Goal: Task Accomplishment & Management: Complete application form

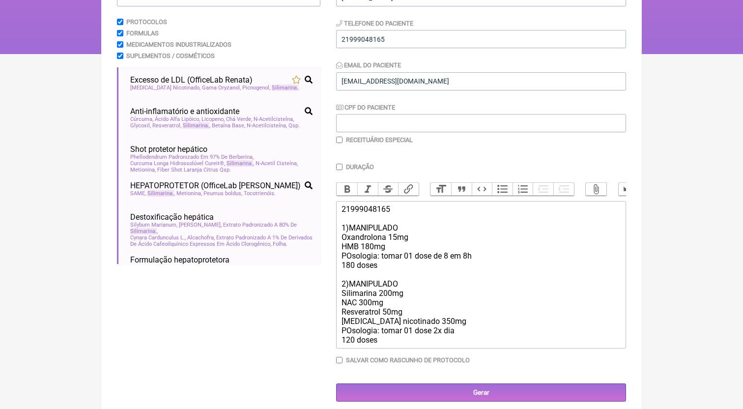
scroll to position [154, 0]
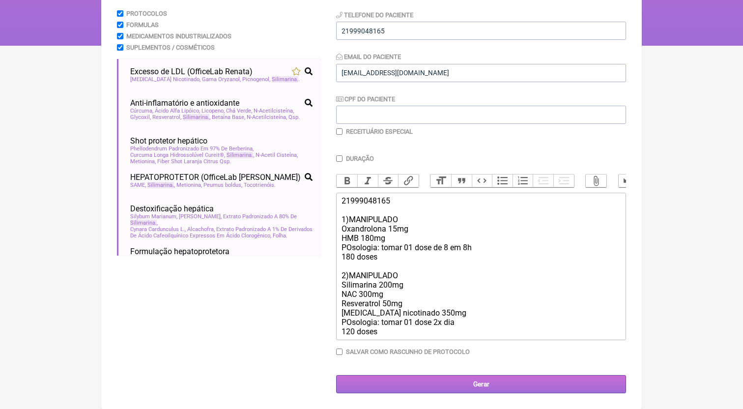
click at [421, 388] on input "Gerar" at bounding box center [481, 384] width 290 height 18
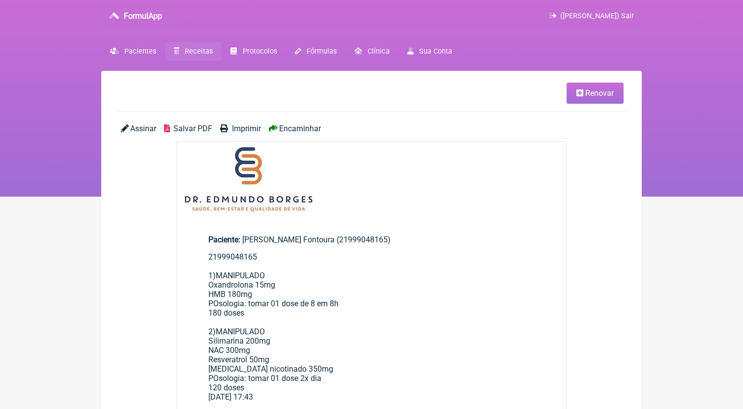
click at [185, 54] on link "Receitas" at bounding box center [193, 51] width 57 height 19
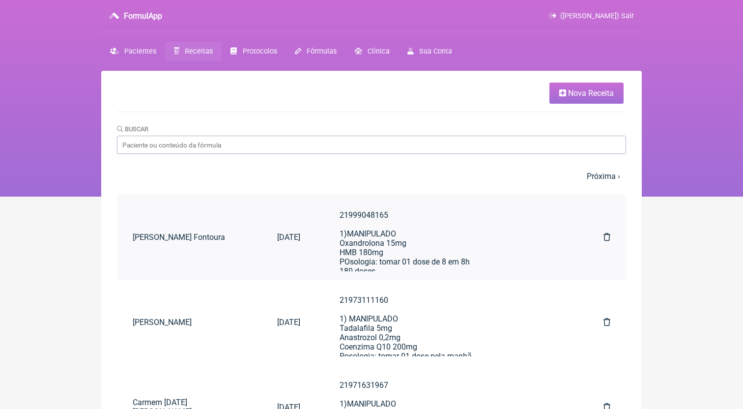
click at [410, 231] on div "21999048165 1)MANIPULADO Oxandrolona 15mg HMB 180mg POsologia: tomar 01 dose de…" at bounding box center [452, 280] width 225 height 140
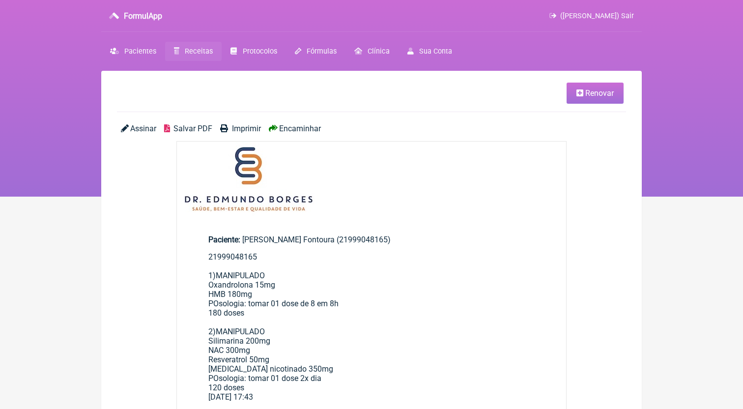
click at [175, 129] on span "Salvar PDF" at bounding box center [193, 128] width 39 height 9
click at [300, 136] on div "Assinar Salvar PDF Imprimir Encaminhar" at bounding box center [371, 132] width 509 height 17
click at [300, 133] on div "Assinar Salvar PDF Imprimir Encaminhar" at bounding box center [371, 132] width 509 height 17
click at [313, 131] on span "Encaminhar" at bounding box center [300, 128] width 42 height 9
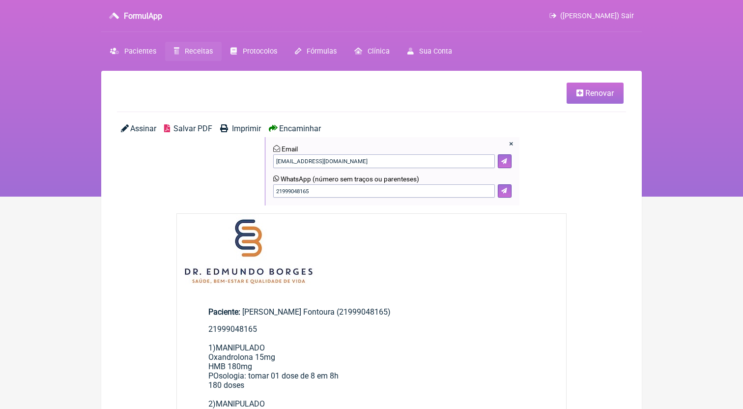
click at [214, 53] on link "Receitas" at bounding box center [193, 51] width 57 height 19
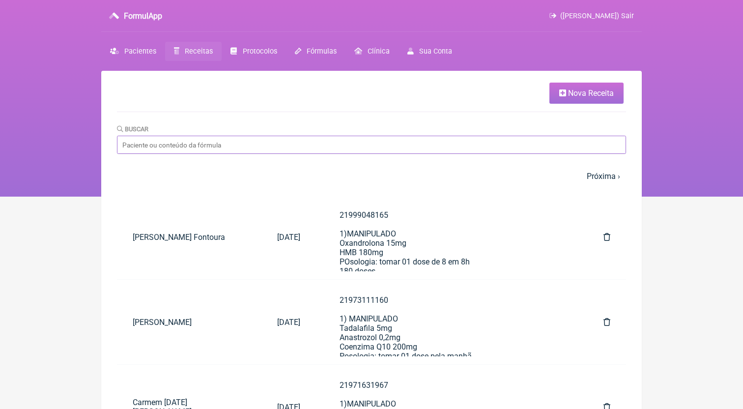
click at [263, 145] on input "Buscar" at bounding box center [371, 145] width 509 height 18
type input "[PERSON_NAME]"
click at [566, 91] on link "Nova Receita" at bounding box center [587, 93] width 74 height 21
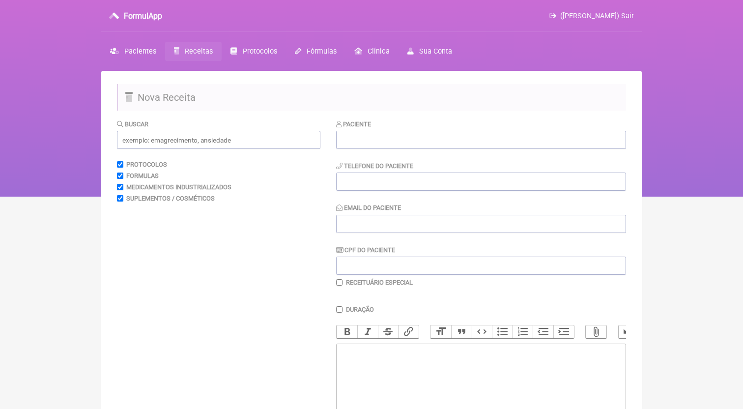
click at [463, 150] on div "Paciente Telefone do Paciente Email do Paciente CPF do Paciente Receituário Esp…" at bounding box center [481, 203] width 290 height 168
click at [462, 146] on input "text" at bounding box center [481, 140] width 290 height 18
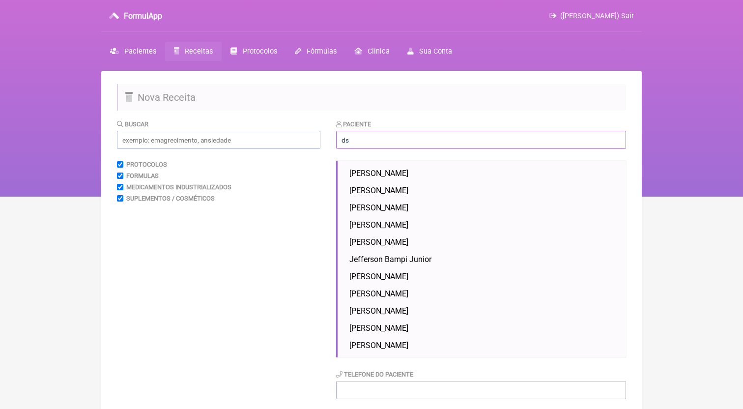
type input "d"
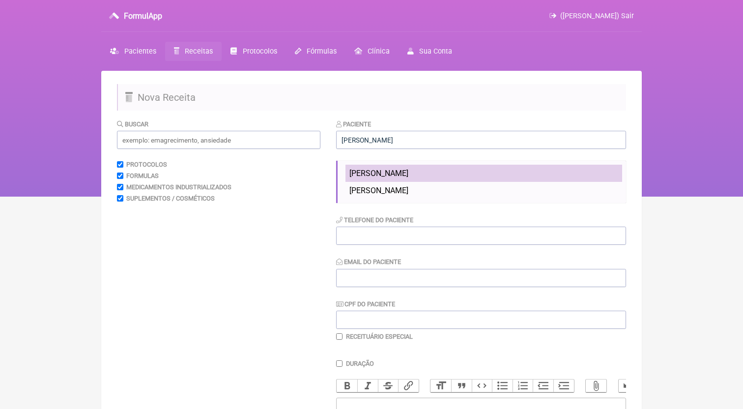
click at [408, 175] on li "[PERSON_NAME]" at bounding box center [484, 173] width 277 height 17
type input "[PERSON_NAME]"
type input "21981897901"
type input "[EMAIL_ADDRESS][DOMAIN_NAME]"
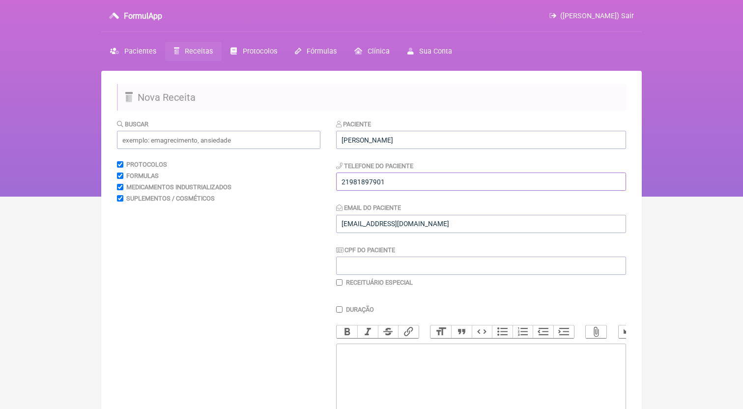
click at [404, 182] on input "21981897901" at bounding box center [481, 182] width 290 height 18
click at [377, 355] on trix-editor at bounding box center [481, 403] width 290 height 118
paste trix-editor "<div>21981897901</div>"
paste trix-editor "<div>21981897901<br><br>21981897901<br>1)MANIPULADO<br>Magnésio quelado 300mg<b…"
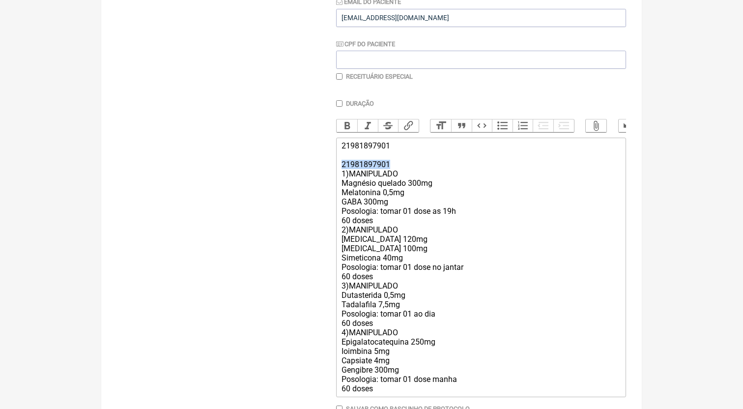
drag, startPoint x: 404, startPoint y: 169, endPoint x: 320, endPoint y: 171, distance: 84.1
click at [320, 171] on form "Buscar Protocolos Formulas Medicamentos Industrializados Suplementos / Cosmétic…" at bounding box center [371, 181] width 509 height 537
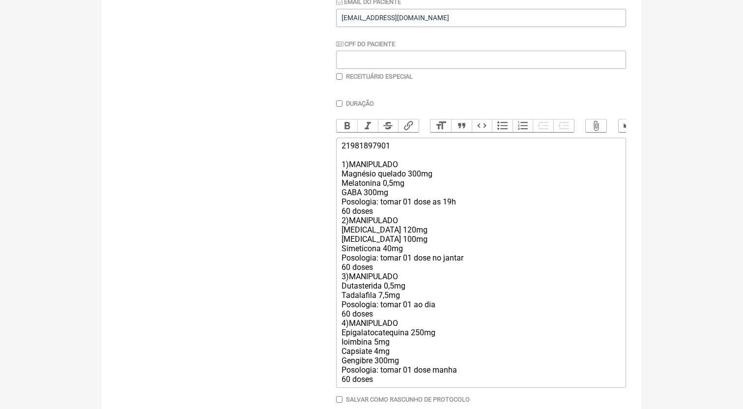
click at [401, 218] on div "21981897901 1)MANIPULADO Magnésio quelado 300mg Melatonina 0,5mg GABA 300mg Pos…" at bounding box center [481, 262] width 279 height 243
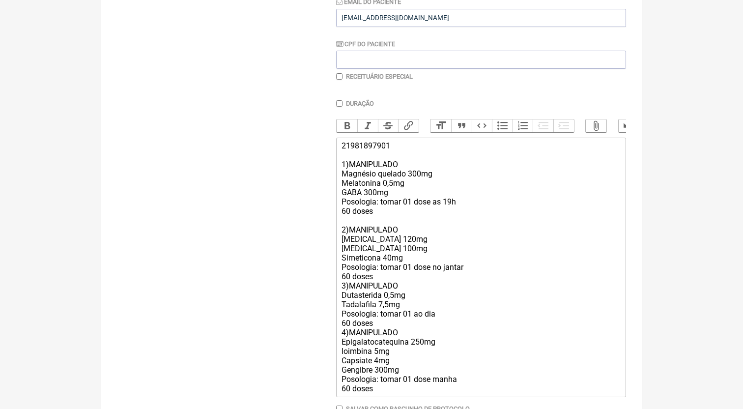
click at [386, 278] on div "21981897901 1)MANIPULADO Magnésio quelado 300mg Melatonina 0,5mg GABA 300mg Pos…" at bounding box center [481, 267] width 279 height 252
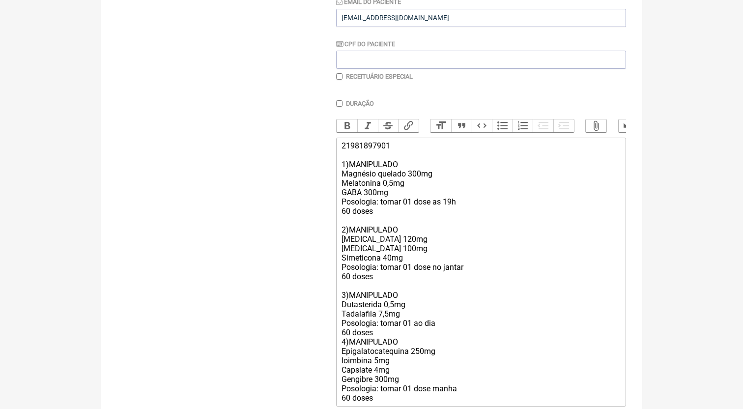
click at [381, 337] on div "21981897901 1)MANIPULADO Magnésio quelado 300mg Melatonina 0,5mg GABA 300mg Pos…" at bounding box center [481, 272] width 279 height 262
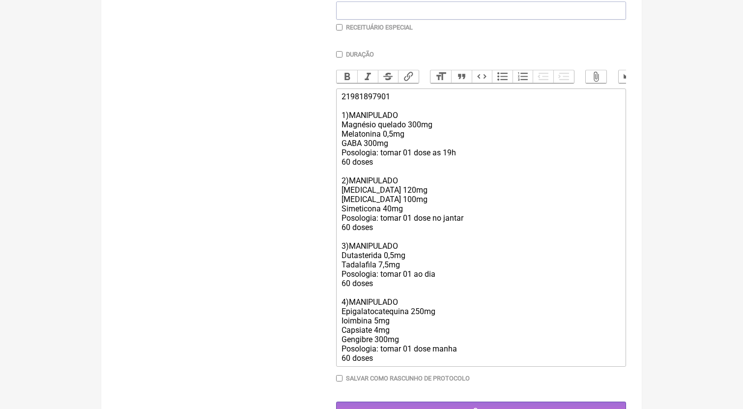
scroll to position [261, 0]
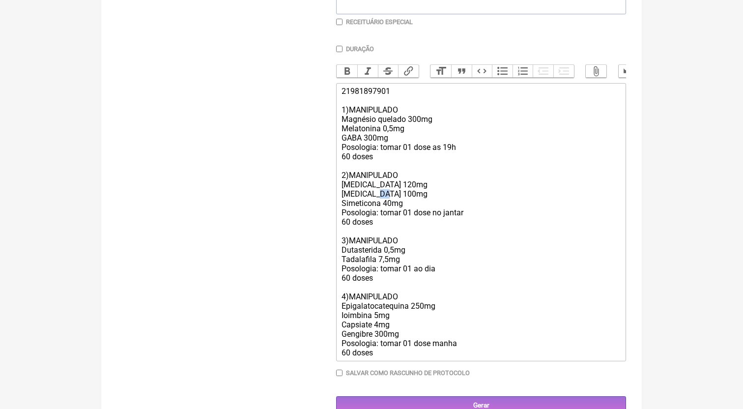
drag, startPoint x: 386, startPoint y: 195, endPoint x: 379, endPoint y: 195, distance: 7.4
click at [379, 195] on div "21981897901 1)MANIPULADO Magnésio quelado 300mg Melatonina 0,5mg GABA 300mg Pos…" at bounding box center [481, 222] width 279 height 271
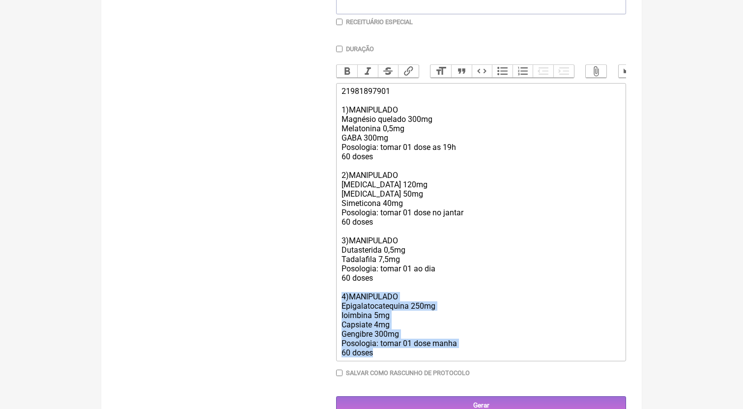
drag, startPoint x: 356, startPoint y: 347, endPoint x: 322, endPoint y: 297, distance: 60.8
click at [322, 297] on form "Buscar Protocolos Formulas Medicamentos Industrializados Suplementos / Cosmétic…" at bounding box center [371, 136] width 509 height 556
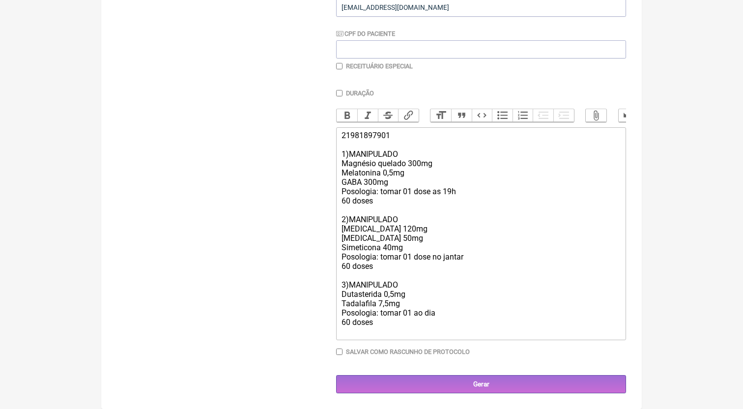
scroll to position [210, 0]
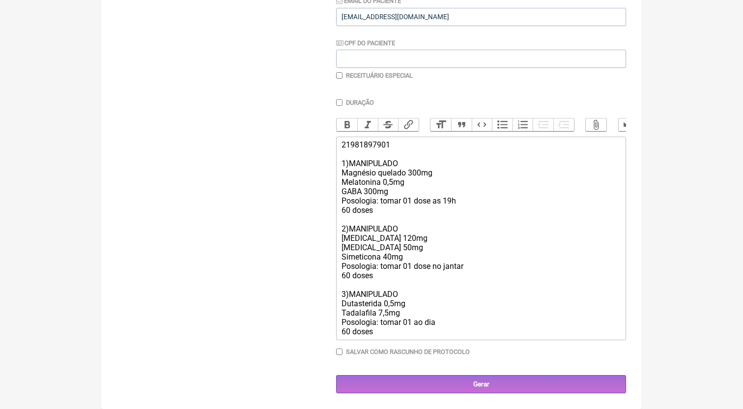
click at [387, 255] on div "21981897901 1)MANIPULADO Magnésio quelado 300mg Melatonina 0,5mg GABA 300mg Pos…" at bounding box center [481, 238] width 279 height 196
click at [409, 257] on div "21981897901 1)MANIPULADO Magnésio quelado 300mg Melatonina 0,5mg GABA 300mg Pos…" at bounding box center [481, 238] width 279 height 196
click at [390, 256] on div "21981897901 1)MANIPULADO Magnésio quelado 300mg Melatonina 0,5mg GABA 300mg Pos…" at bounding box center [481, 238] width 279 height 196
click at [438, 210] on div "21981897901 1)MANIPULADO Magnésio quelado 300mg Melatonina 0,5mg GABA 300mg Pos…" at bounding box center [481, 238] width 279 height 196
drag, startPoint x: 448, startPoint y: 301, endPoint x: 286, endPoint y: 303, distance: 162.3
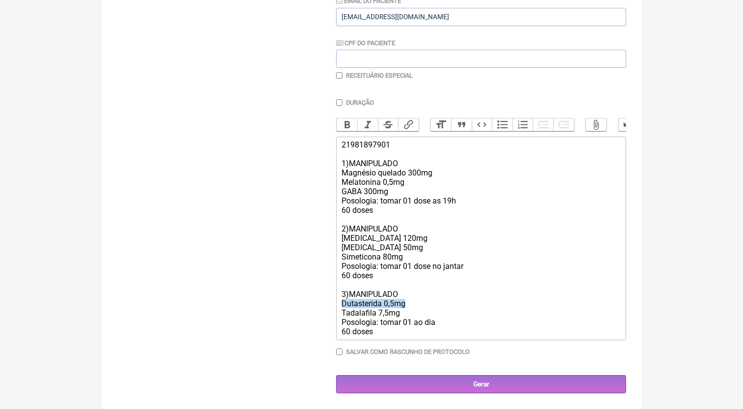
click at [286, 303] on form "Buscar Protocolos Formulas Medicamentos Industrializados Suplementos / Cosmétic…" at bounding box center [371, 152] width 509 height 481
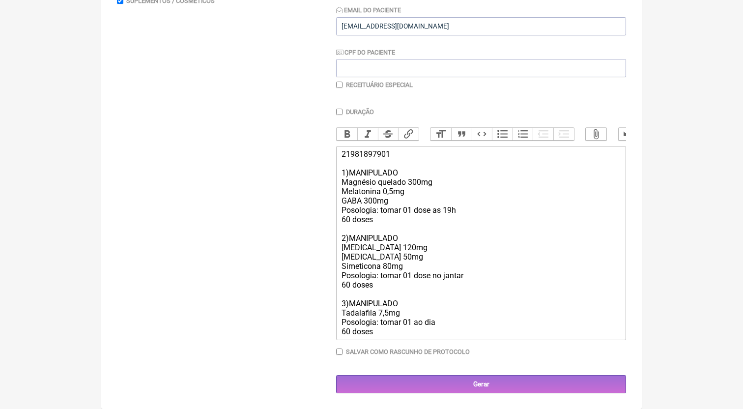
click at [408, 311] on div "21981897901 1)MANIPULADO Magnésio quelado 300mg Melatonina 0,5mg GABA 300mg Pos…" at bounding box center [481, 242] width 279 height 187
click at [389, 312] on div "21981897901 1)MANIPULADO Magnésio quelado 300mg Melatonina 0,5mg GABA 300mg Pos…" at bounding box center [481, 242] width 279 height 187
click at [390, 330] on div "21981897901 1)MANIPULADO Magnésio quelado 300mg Melatonina 0,5mg GABA 300mg Pos…" at bounding box center [481, 242] width 279 height 187
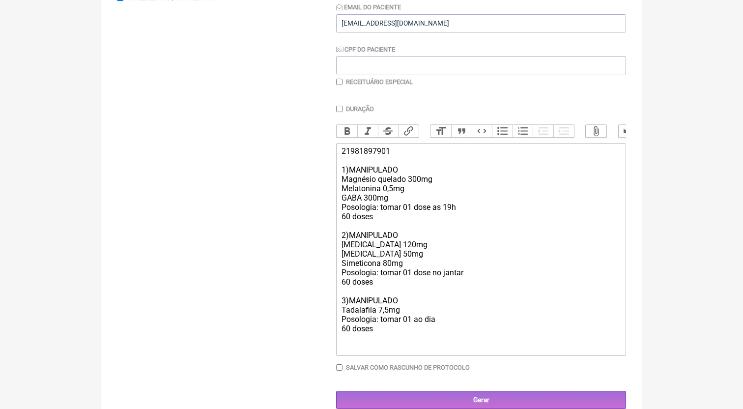
paste trix-editor "3) MANIPULADO<br>Hmb 1,5g<br>L-Citrulina 2g<br>Bio ATP 400mg<br>Cafeina 200mg<b…"
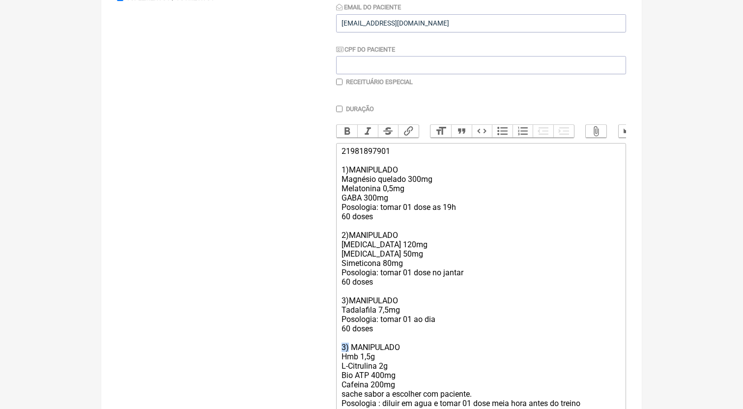
drag, startPoint x: 348, startPoint y: 354, endPoint x: 342, endPoint y: 353, distance: 6.1
click at [342, 353] on div "21981897901 1)MANIPULADO Magnésio quelado 300mg Melatonina 0,5mg GABA 300mg Pos…" at bounding box center [481, 282] width 279 height 271
type trix-editor "<div>21981897901<br><br>1)MANIPULADO<br>Magnésio quelado 300mg<br>Melatonina 0,…"
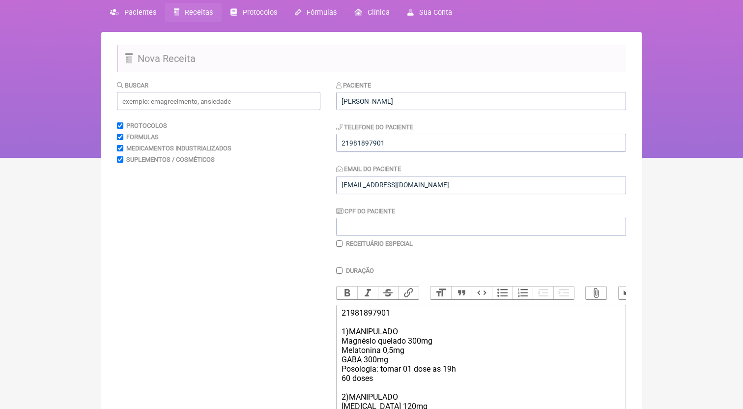
scroll to position [285, 0]
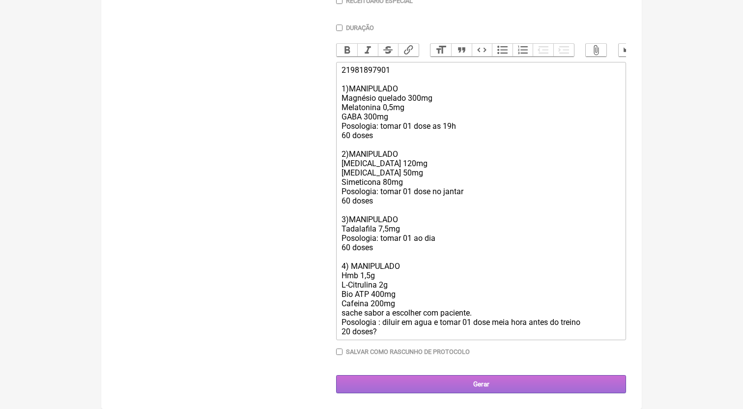
click at [438, 388] on input "Gerar" at bounding box center [481, 384] width 290 height 18
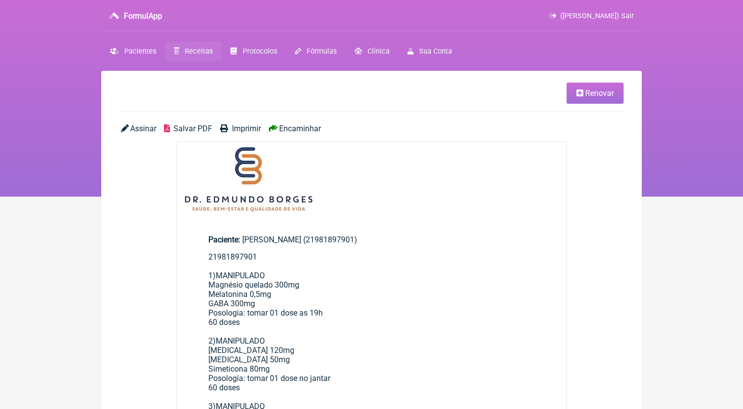
click at [197, 127] on span "Salvar PDF" at bounding box center [193, 128] width 39 height 9
click at [198, 62] on nav "FormulApp (Edmundo Borges de Souza Neto) Sair Pacientes Receitas Protocolos Fór…" at bounding box center [371, 98] width 743 height 197
click at [197, 54] on span "Receitas" at bounding box center [199, 51] width 28 height 8
